Goal: Use online tool/utility: Utilize a website feature to perform a specific function

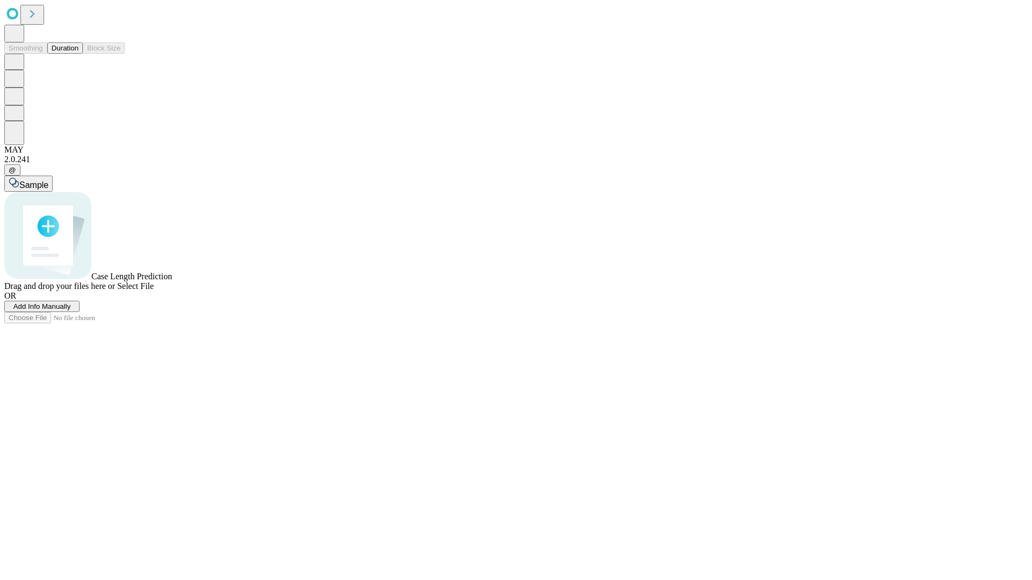
click at [71, 311] on span "Add Info Manually" at bounding box center [42, 307] width 58 height 8
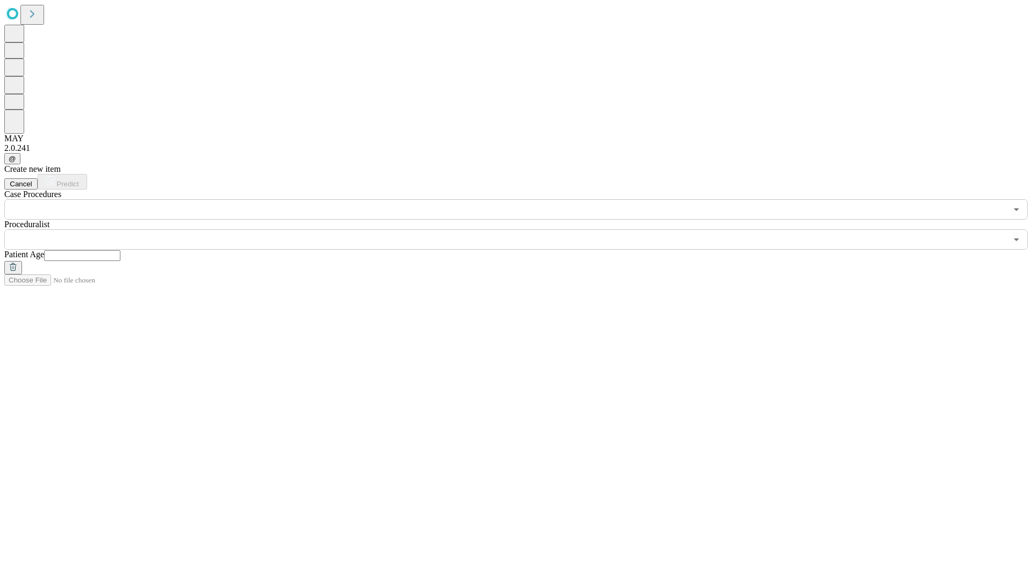
click at [120, 250] on input "text" at bounding box center [82, 255] width 76 height 11
type input "**"
click at [523, 229] on input "text" at bounding box center [505, 239] width 1002 height 20
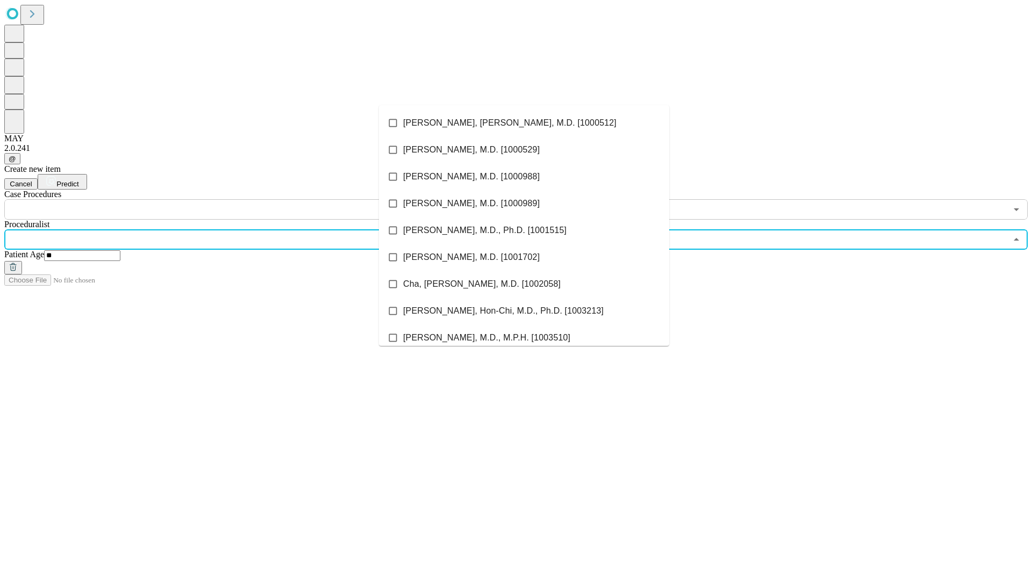
click at [524, 123] on li "[PERSON_NAME], [PERSON_NAME], M.D. [1000512]" at bounding box center [524, 123] width 290 height 27
click at [226, 199] on input "text" at bounding box center [505, 209] width 1002 height 20
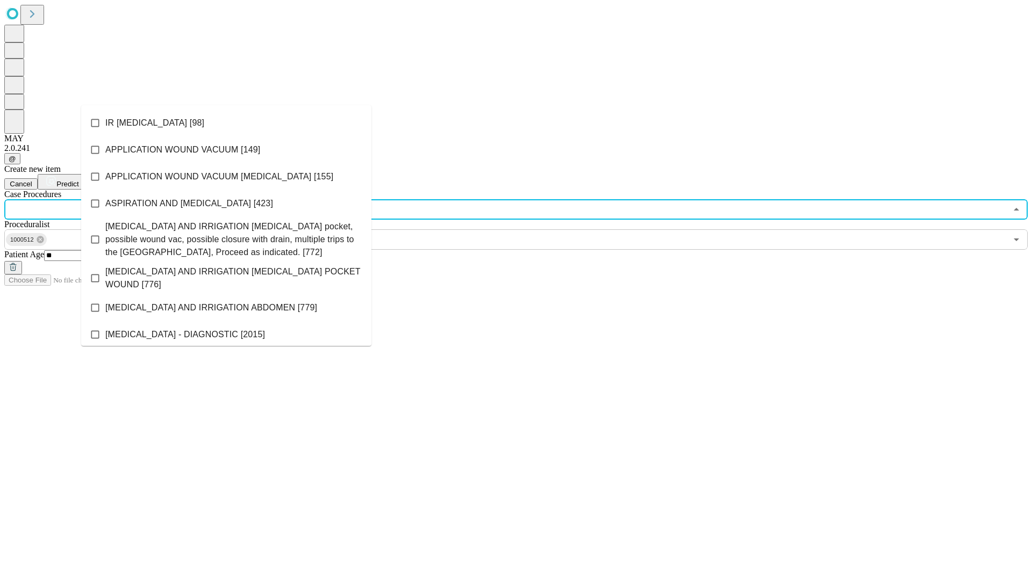
click at [226, 123] on li "IR [MEDICAL_DATA] [98]" at bounding box center [226, 123] width 290 height 27
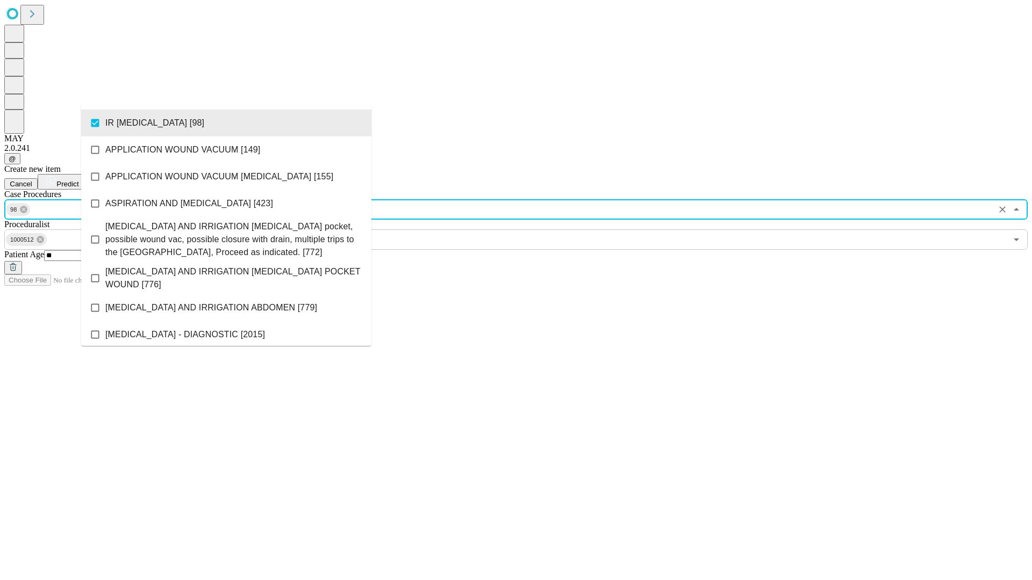
click at [78, 180] on span "Predict" at bounding box center [67, 184] width 22 height 8
